Goal: Task Accomplishment & Management: Manage account settings

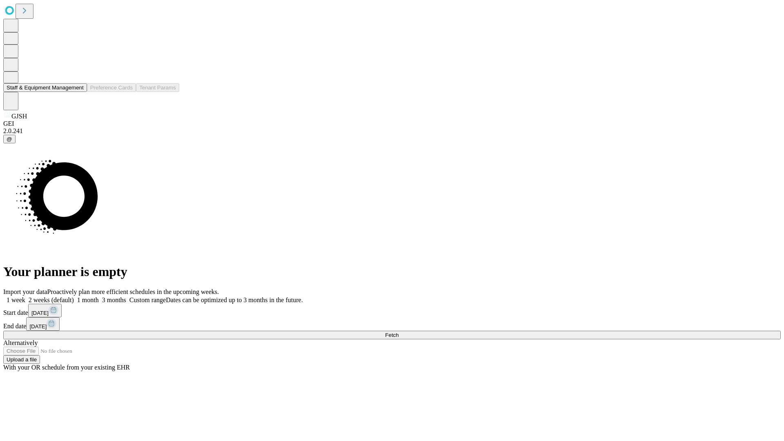
click at [78, 92] on button "Staff & Equipment Management" at bounding box center [45, 87] width 84 height 9
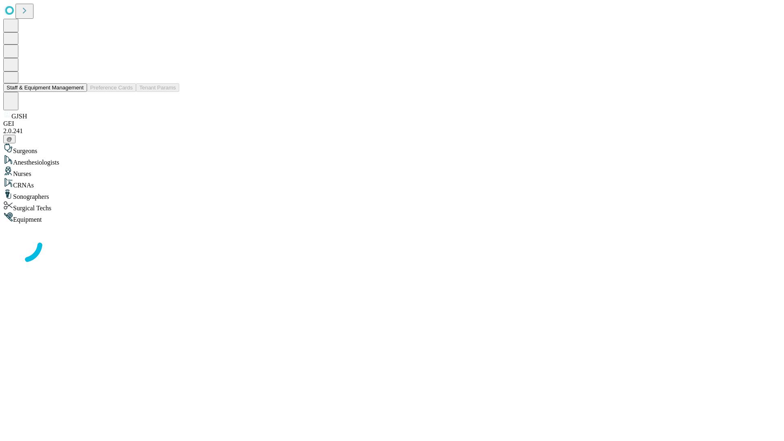
click at [78, 92] on button "Staff & Equipment Management" at bounding box center [45, 87] width 84 height 9
